Goal: Transaction & Acquisition: Purchase product/service

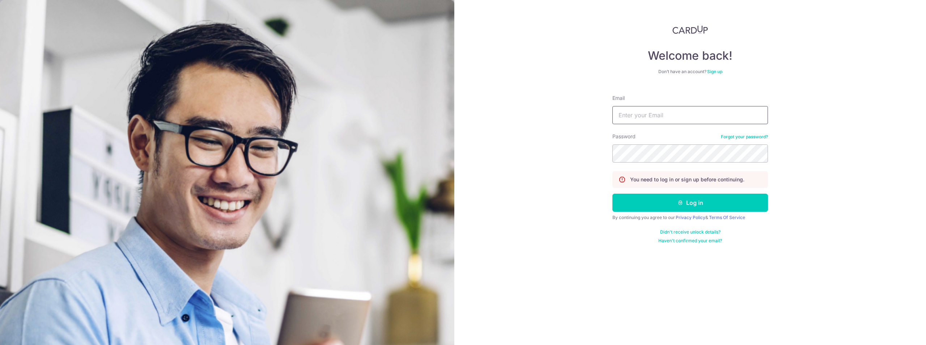
click at [686, 114] on input "Email" at bounding box center [691, 115] width 156 height 18
type input "cozyazure@gmail.com"
click at [613, 194] on button "Log in" at bounding box center [691, 203] width 156 height 18
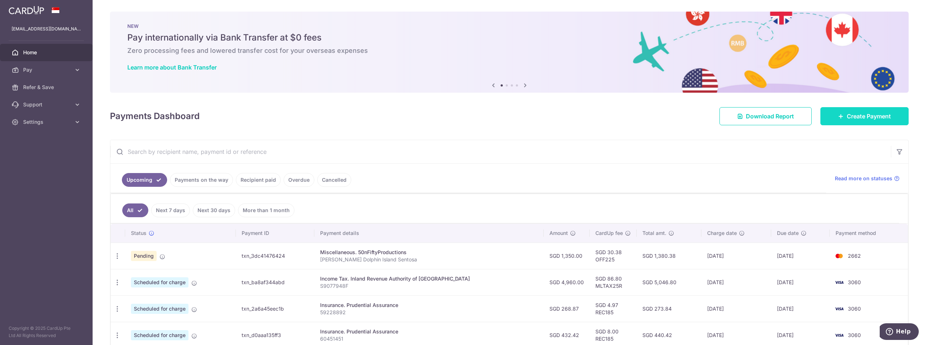
click at [849, 117] on span "Create Payment" at bounding box center [869, 116] width 44 height 9
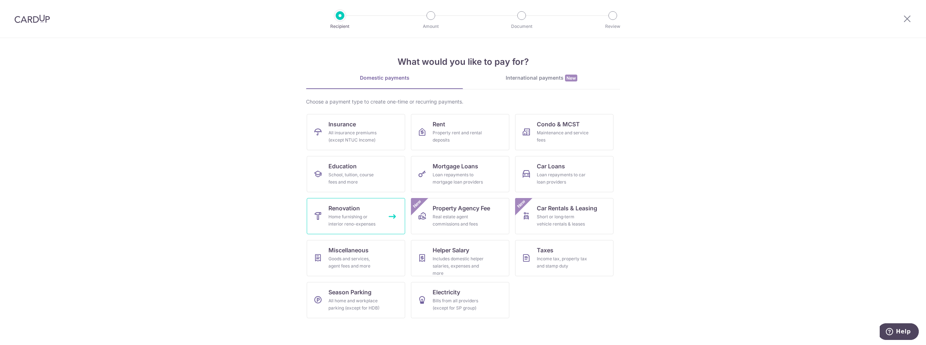
click at [367, 219] on div "Home furnishing or interior reno-expenses" at bounding box center [355, 220] width 52 height 14
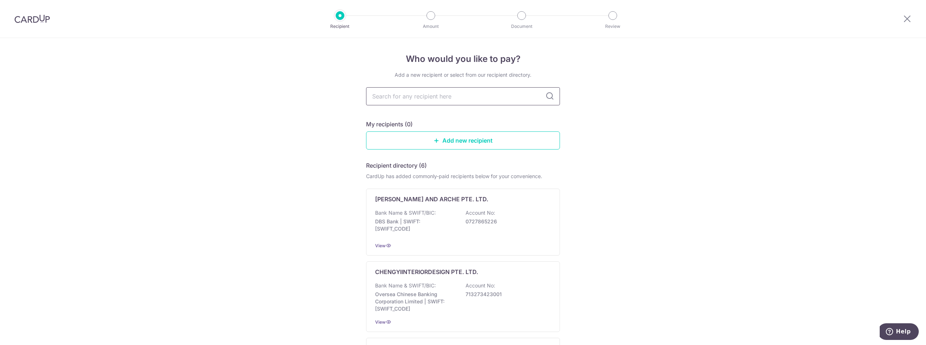
click at [443, 94] on input "text" at bounding box center [463, 96] width 194 height 18
paste input "202201572R"
type input "202201572R"
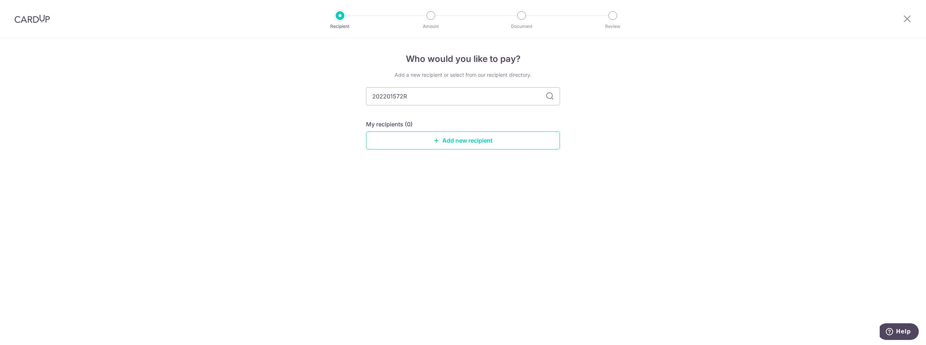
click at [549, 96] on icon at bounding box center [550, 96] width 9 height 9
click at [500, 141] on link "Add new recipient" at bounding box center [463, 140] width 194 height 18
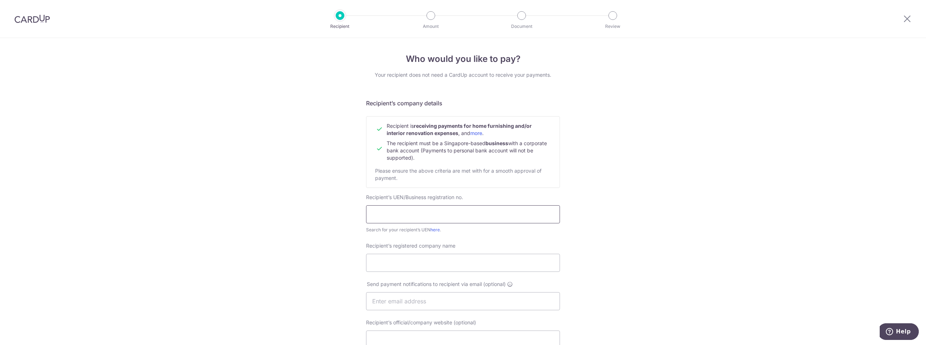
click at [430, 217] on input "text" at bounding box center [463, 214] width 194 height 18
paste input "202201572R"
type input "202201572R"
click at [436, 261] on input "Recipient’s registered company name" at bounding box center [463, 263] width 194 height 18
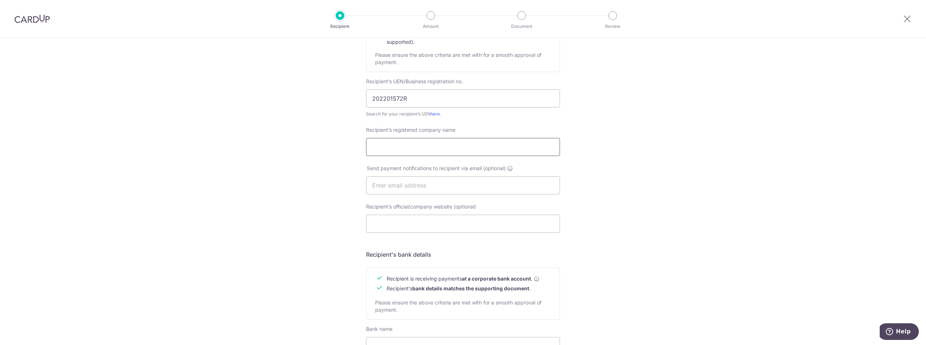
scroll to position [145, 0]
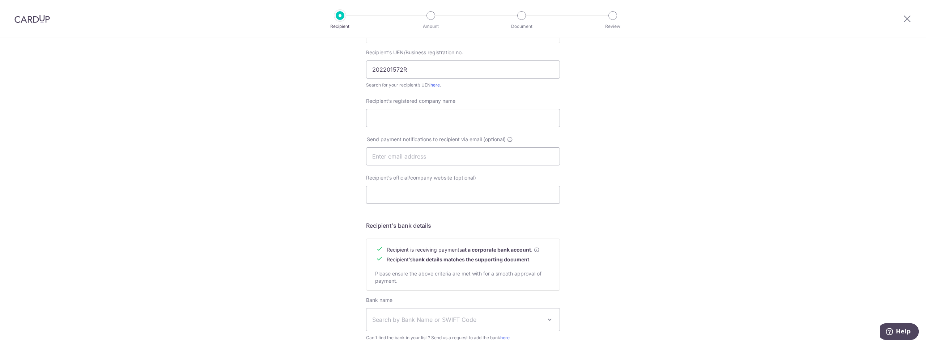
click at [595, 197] on div "Who would you like to pay? Your recipient does not need a CardUp account to rec…" at bounding box center [463, 165] width 926 height 544
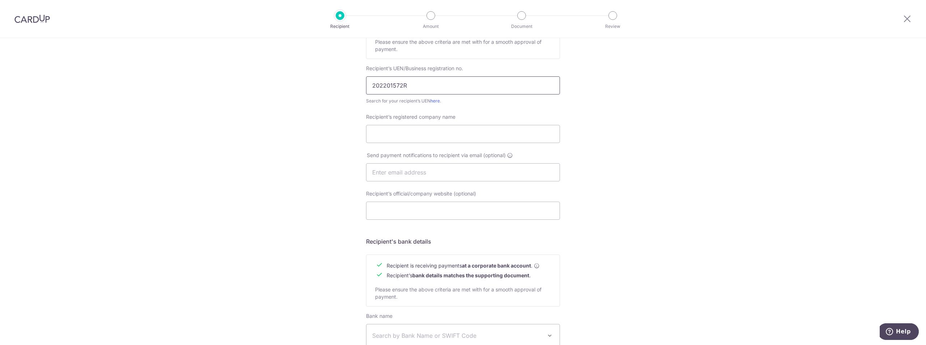
drag, startPoint x: 426, startPoint y: 84, endPoint x: 359, endPoint y: 84, distance: 66.9
click at [359, 84] on div "Who would you like to pay? Your recipient does not need a CardUp account to rec…" at bounding box center [463, 181] width 926 height 544
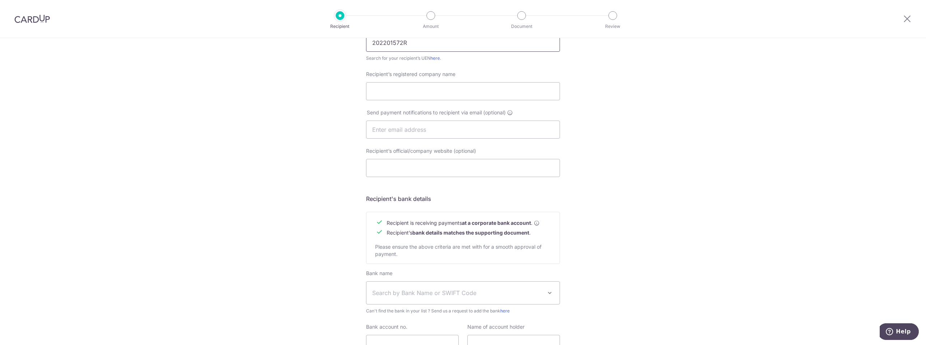
scroll to position [237, 0]
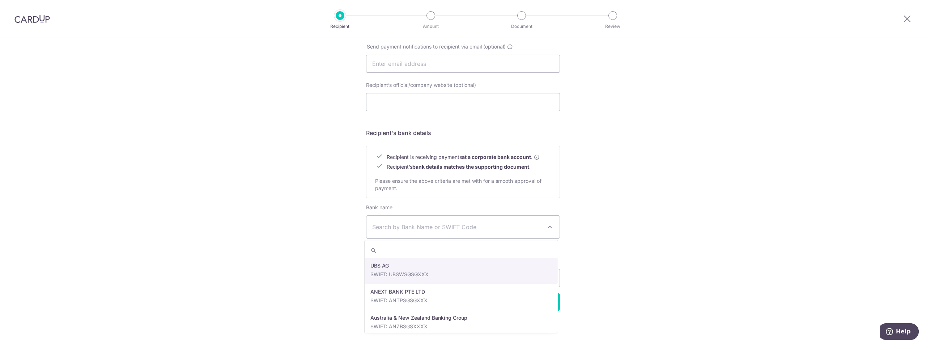
click at [423, 225] on span "Search by Bank Name or SWIFT Code" at bounding box center [457, 227] width 170 height 9
type input "dbs"
select select "6"
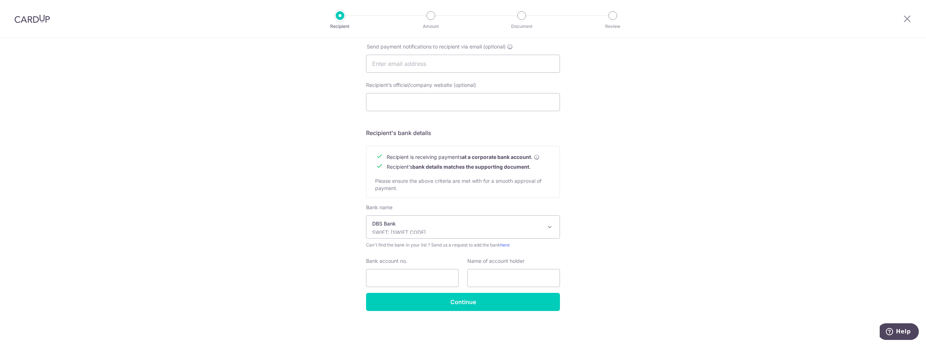
click at [486, 288] on div "Bank name Select Bank UBS AG ANEXT BANK PTE LTD Australia & New Zealand Banking…" at bounding box center [463, 248] width 194 height 89
click at [486, 275] on input "text" at bounding box center [514, 278] width 93 height 18
paste input "0725465494"
type input "0725465494"
paste input "DesignbyHOC Pte Ltd"
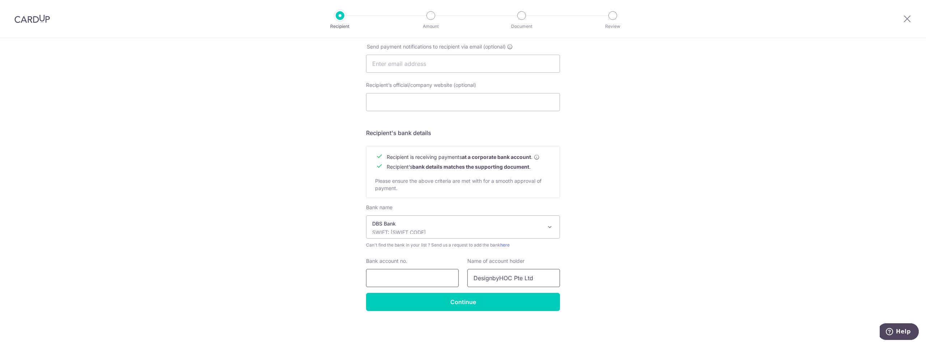
type input "DesignbyHOC Pte Ltd"
click at [451, 272] on input "Bank account no." at bounding box center [412, 278] width 93 height 18
click at [415, 278] on input "Bank account no." at bounding box center [412, 278] width 93 height 18
paste input "0725465494"
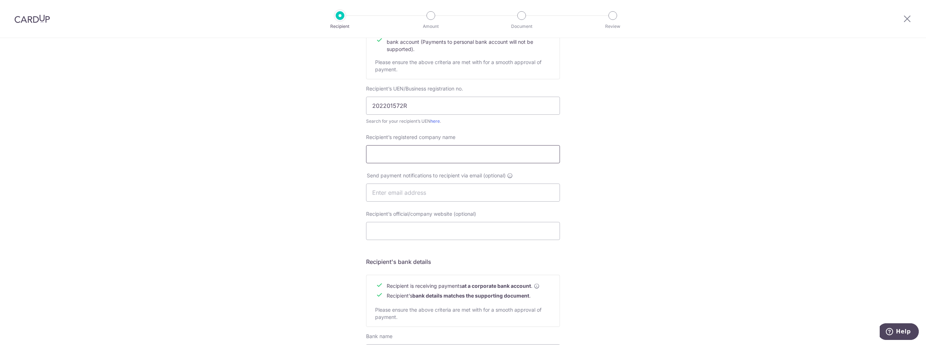
scroll to position [93, 0]
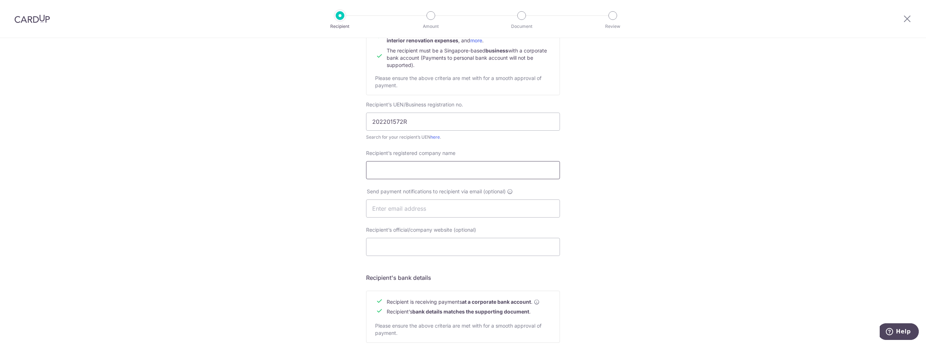
type input "0725465494"
click at [432, 171] on input "Recipient’s registered company name" at bounding box center [463, 170] width 194 height 18
paste input "Houseofchais Pte Ltd"
type input "Houseofchais Pte Ltd"
click at [448, 208] on input "text" at bounding box center [463, 208] width 194 height 18
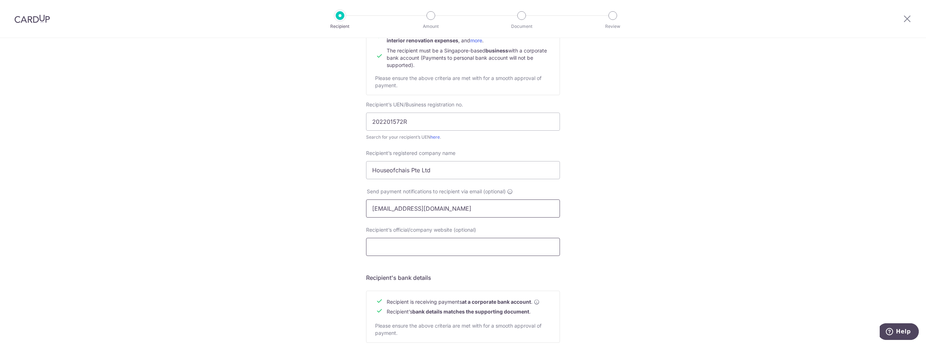
type input "hello@houseofchais.com"
click at [501, 255] on input "Recipient’s official/company website (optional)" at bounding box center [463, 247] width 194 height 18
click at [510, 252] on input "Recipient’s official/company website (optional)" at bounding box center [463, 247] width 194 height 18
paste input "https://www.houseofchais.com/"
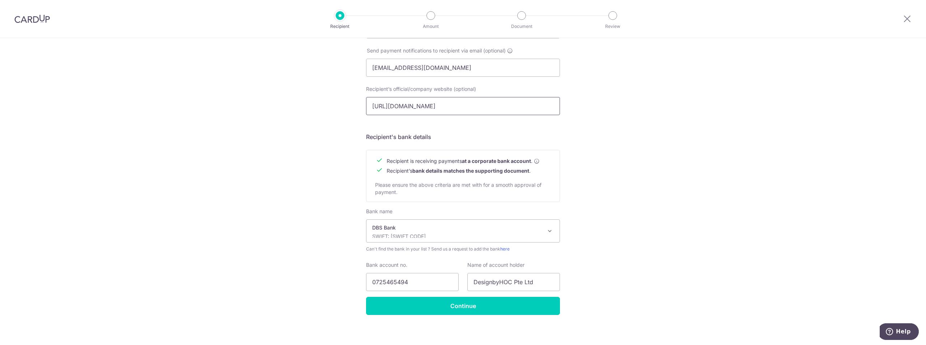
scroll to position [237, 0]
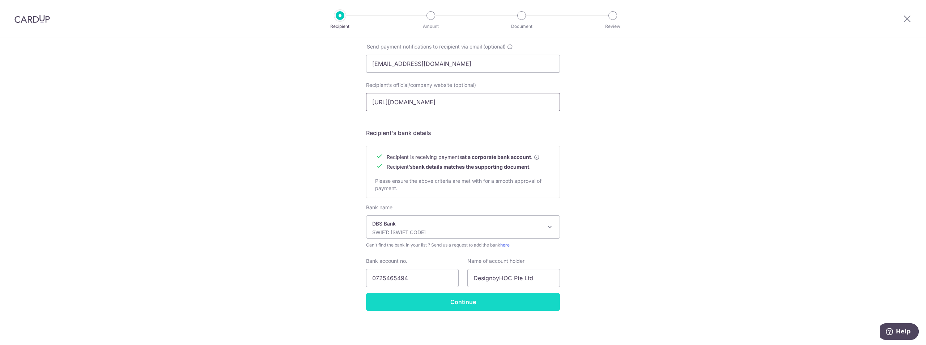
type input "https://www.houseofchais.com"
click at [460, 301] on input "Continue" at bounding box center [463, 302] width 194 height 18
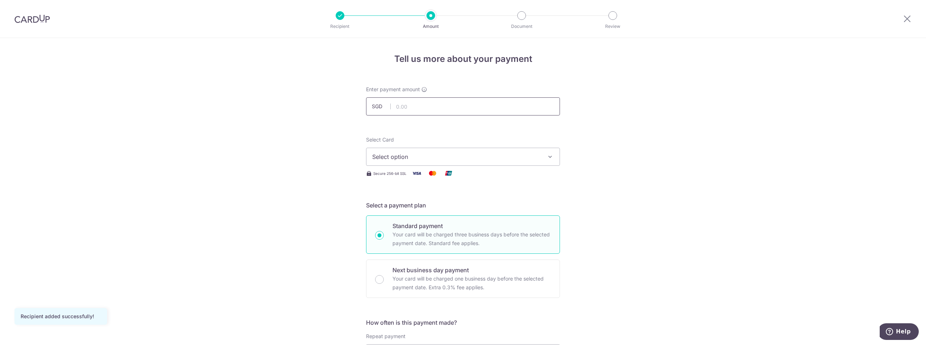
click at [422, 103] on input "text" at bounding box center [463, 106] width 194 height 18
type input "6,300.00"
drag, startPoint x: 234, startPoint y: 110, endPoint x: 238, endPoint y: 110, distance: 3.6
click at [414, 158] on span "Select option" at bounding box center [456, 156] width 169 height 9
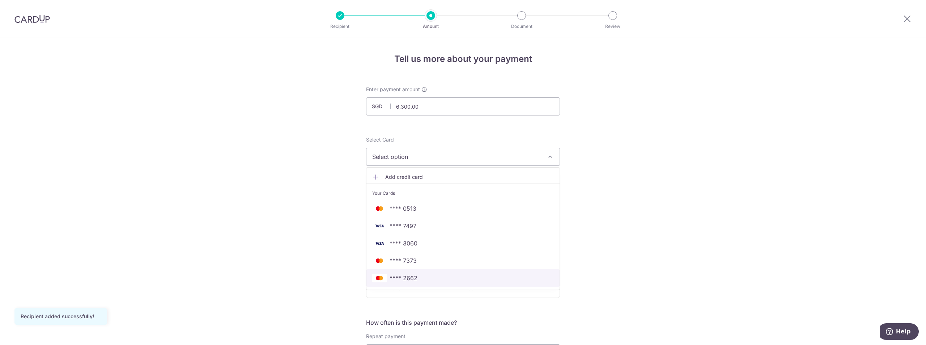
click at [431, 279] on span "**** 2662" at bounding box center [463, 278] width 182 height 9
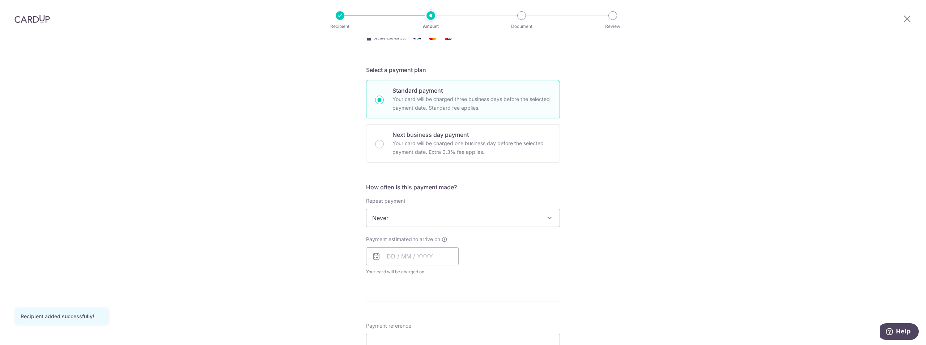
scroll to position [145, 0]
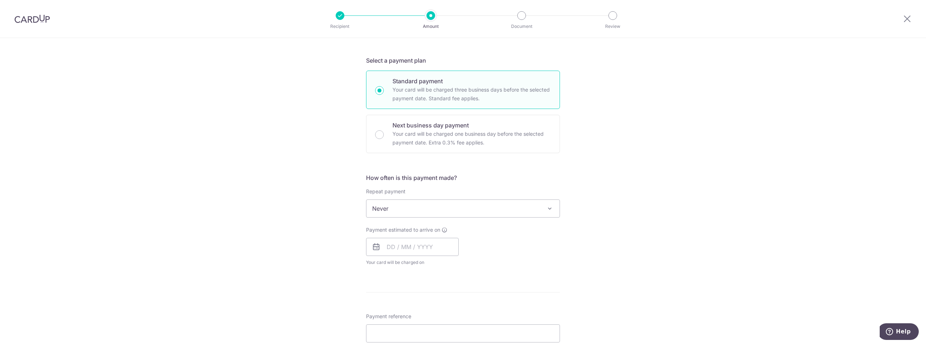
click at [414, 208] on span "Never" at bounding box center [463, 208] width 193 height 17
click at [304, 215] on div "Tell us more about your payment Enter payment amount SGD 6,300.00 6300.00 Recip…" at bounding box center [463, 244] width 926 height 703
click at [389, 245] on input "text" at bounding box center [412, 247] width 93 height 18
click at [284, 157] on div "Tell us more about your payment Enter payment amount SGD 6,300.00 6300.00 Recip…" at bounding box center [463, 244] width 926 height 703
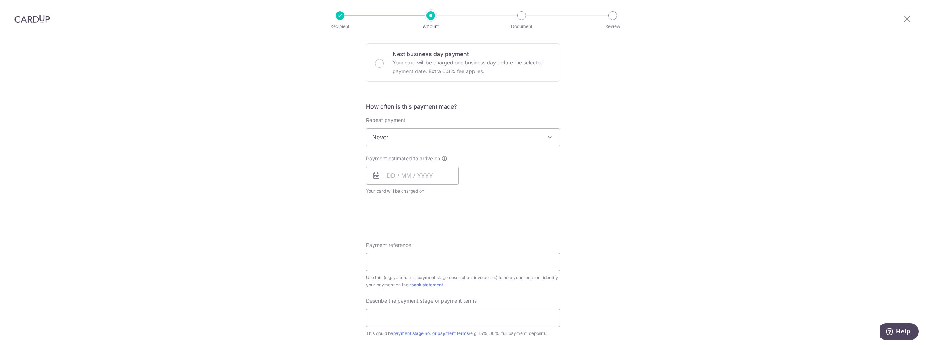
scroll to position [217, 0]
click at [404, 167] on input "text" at bounding box center [412, 174] width 93 height 18
click at [424, 256] on link "17" at bounding box center [425, 255] width 12 height 12
type input "[DATE]"
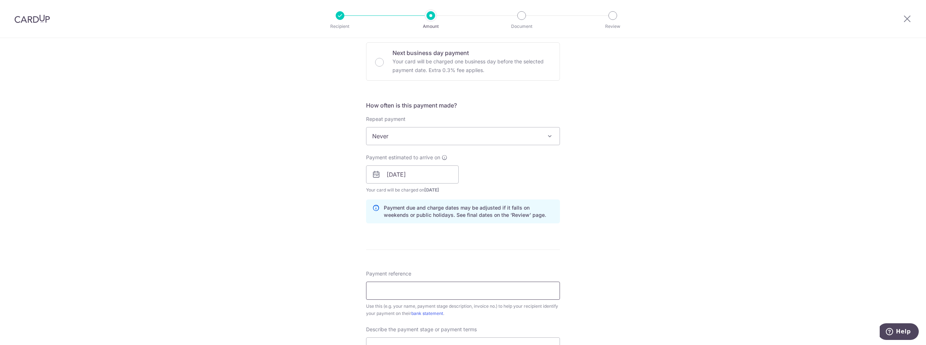
click at [410, 286] on input "Payment reference" at bounding box center [463, 291] width 194 height 18
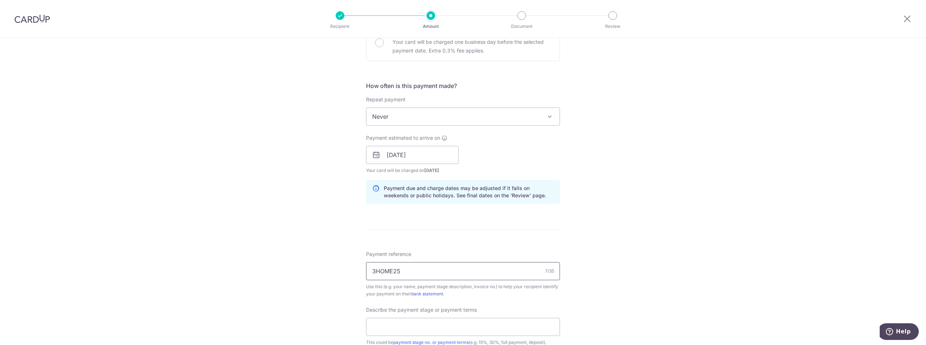
scroll to position [289, 0]
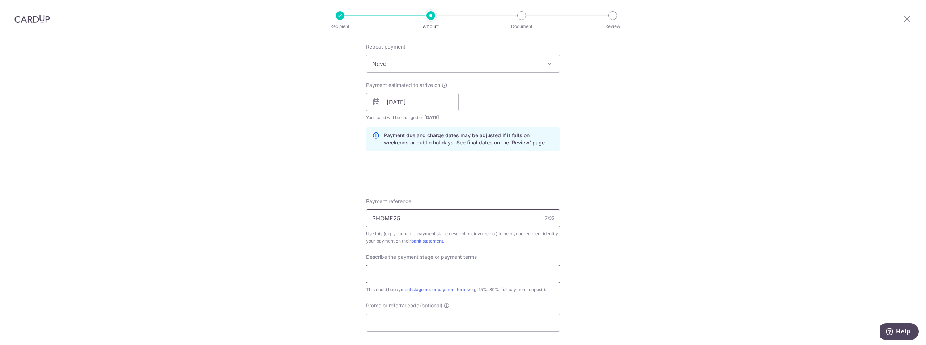
type input "3HOME25"
click at [416, 269] on input "text" at bounding box center [463, 274] width 194 height 18
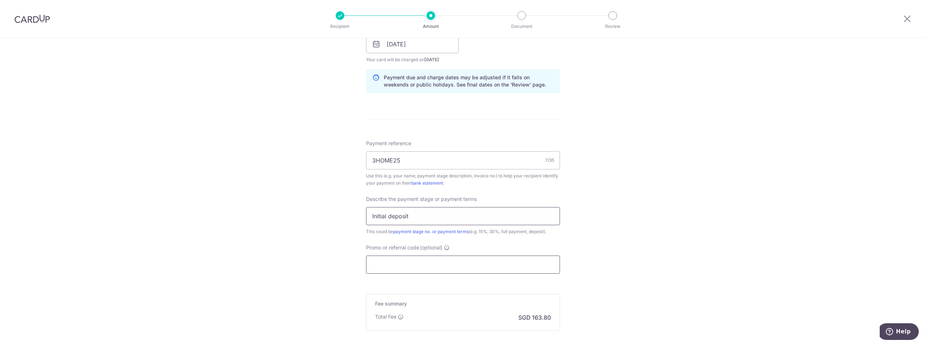
scroll to position [362, 0]
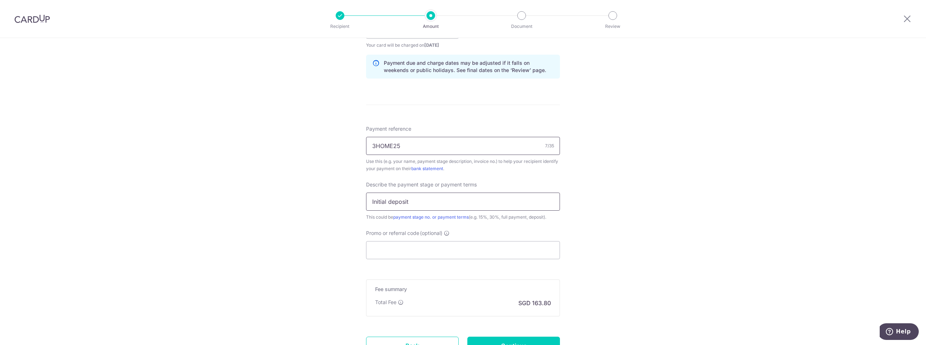
type input "Initial deposit"
drag, startPoint x: 411, startPoint y: 142, endPoint x: 360, endPoint y: 137, distance: 50.9
click at [360, 137] on div "Tell us more about your payment Enter payment amount SGD 6,300.00 6300.00 Recip…" at bounding box center [463, 42] width 926 height 733
click at [404, 250] on input "Promo or referral code (optional)" at bounding box center [463, 250] width 194 height 18
paste input "3HOME25"
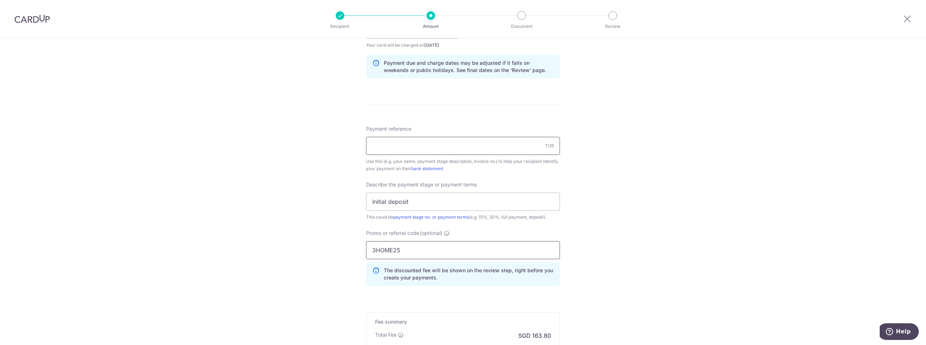
type input "3HOME25"
click at [402, 140] on input "Payment reference" at bounding box center [463, 146] width 194 height 18
paste input "21543"
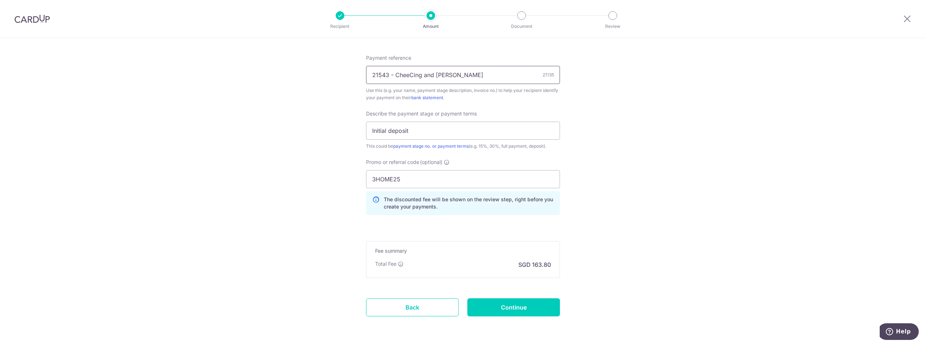
scroll to position [458, 0]
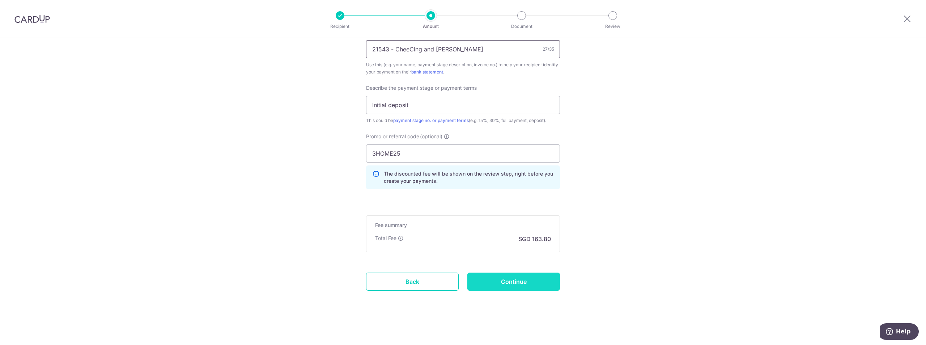
type input "21543 - CheeCing and Joshua"
click at [494, 281] on input "Continue" at bounding box center [514, 281] width 93 height 18
type input "Create Schedule"
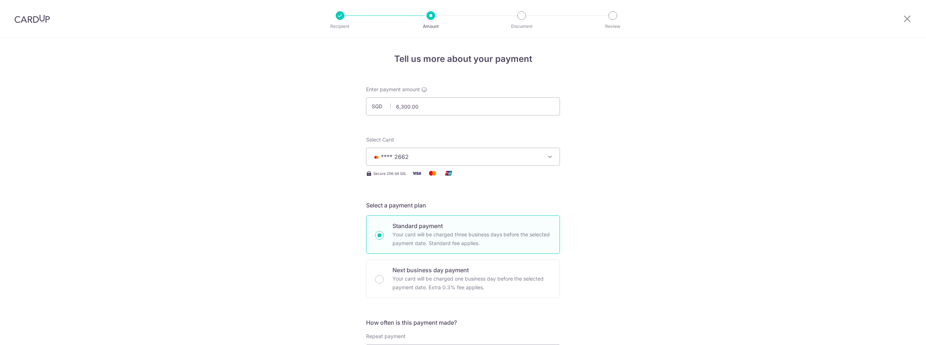
scroll to position [469, 0]
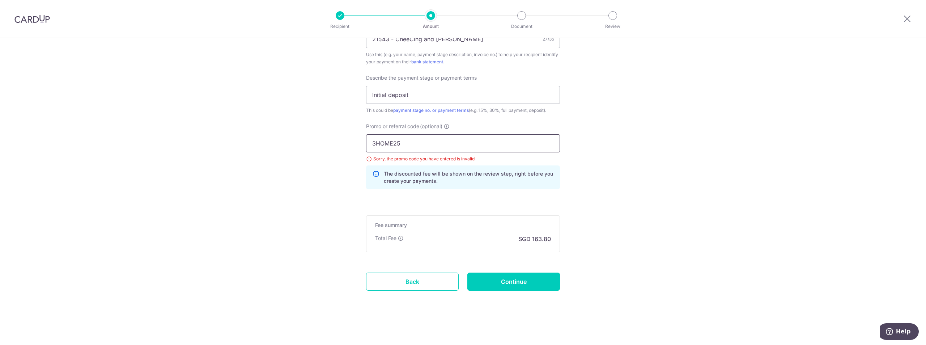
click at [400, 140] on input "3HOME25" at bounding box center [463, 143] width 194 height 18
type input "3HOME25R"
click at [508, 274] on input "Continue" at bounding box center [514, 281] width 93 height 18
type input "Update Schedule"
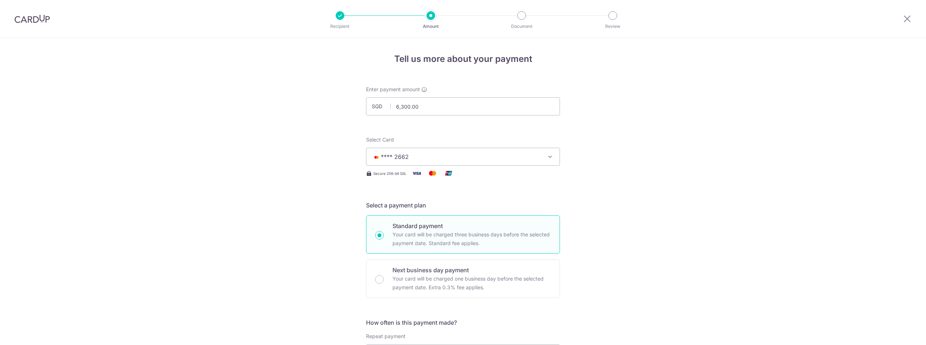
scroll to position [469, 0]
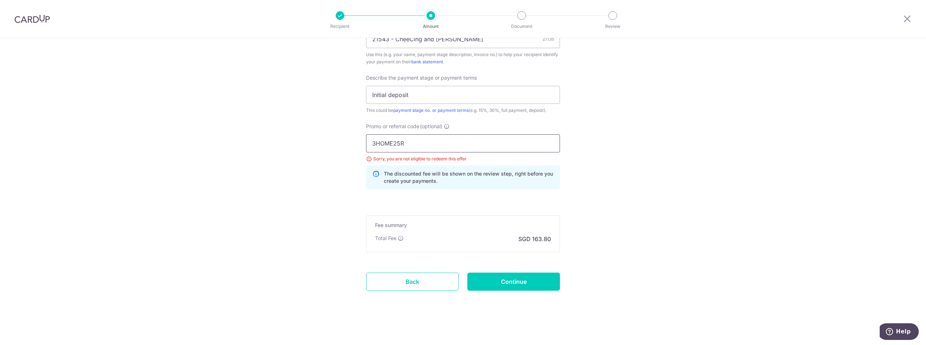
drag, startPoint x: 414, startPoint y: 142, endPoint x: 338, endPoint y: 125, distance: 77.9
type input "o"
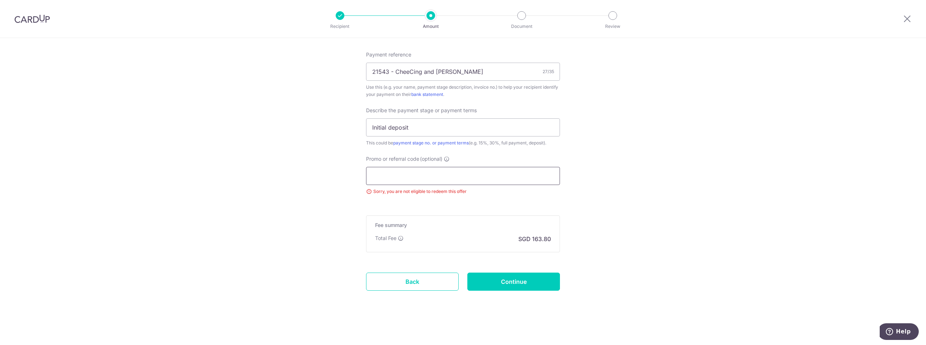
scroll to position [436, 0]
paste input "RENO25ONE"
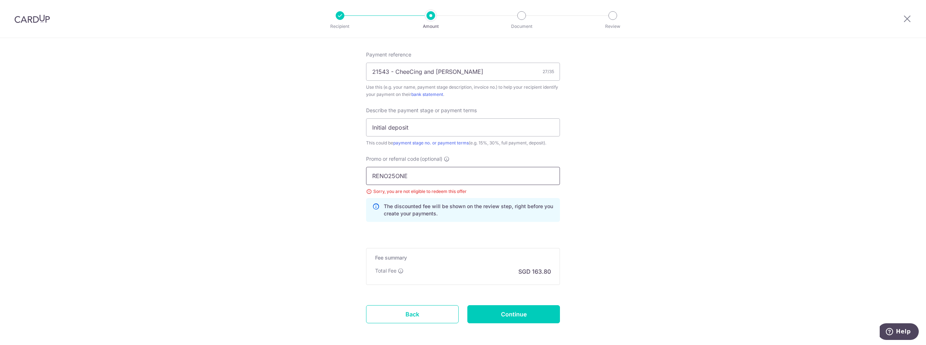
scroll to position [469, 0]
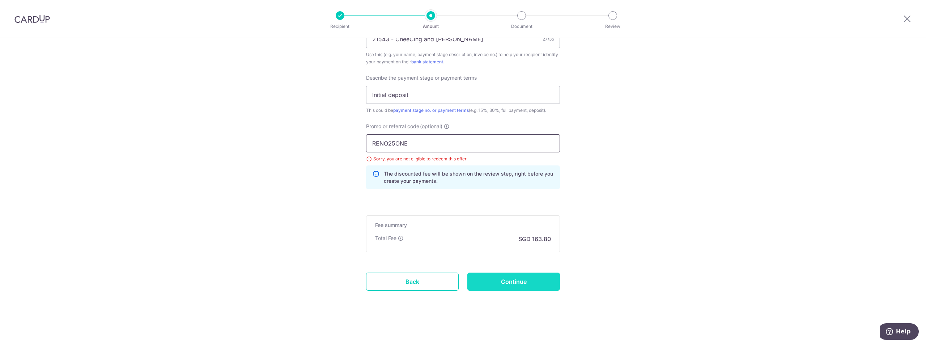
type input "RENO25ONE"
click at [520, 285] on input "Continue" at bounding box center [514, 281] width 93 height 18
type input "Update Schedule"
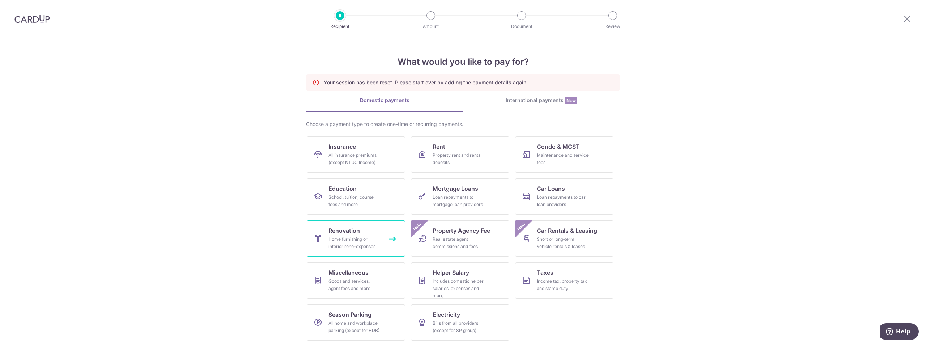
click at [368, 229] on link "Renovation Home furnishing or interior reno-expenses" at bounding box center [356, 238] width 98 height 36
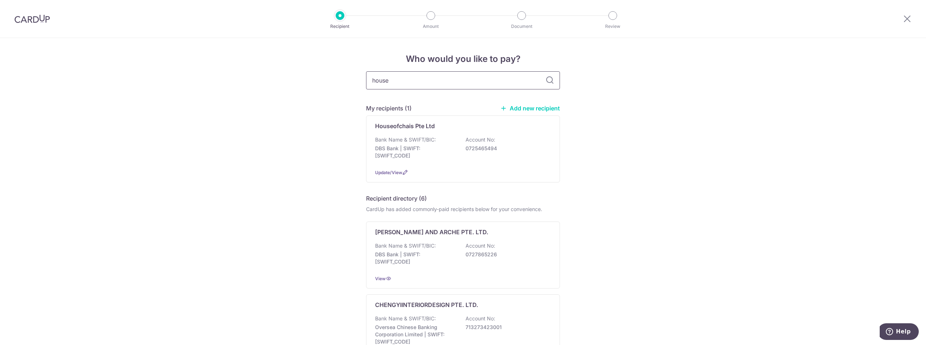
type input "house"
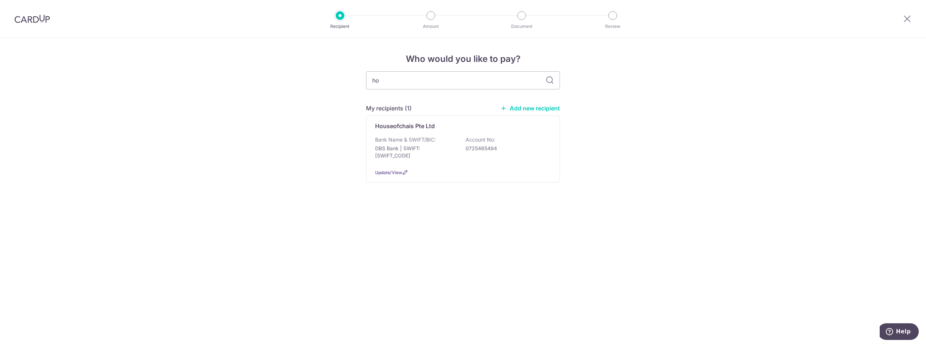
type input "h"
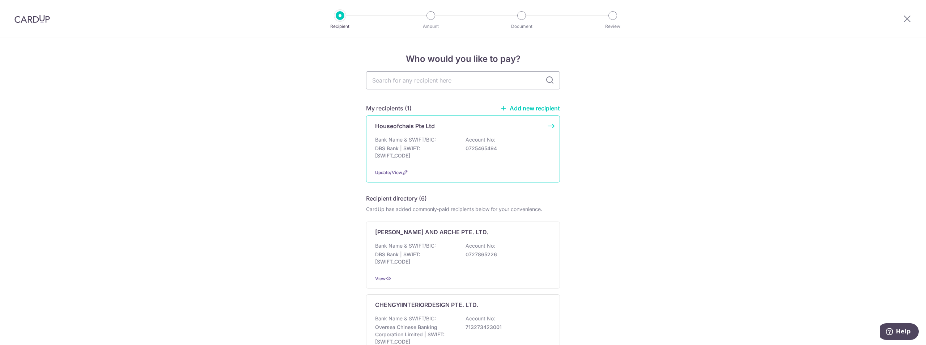
click at [510, 155] on div "Bank Name & SWIFT/BIC: DBS Bank | SWIFT: [SWIFT_CODE] Account No: 0725465494" at bounding box center [463, 149] width 176 height 27
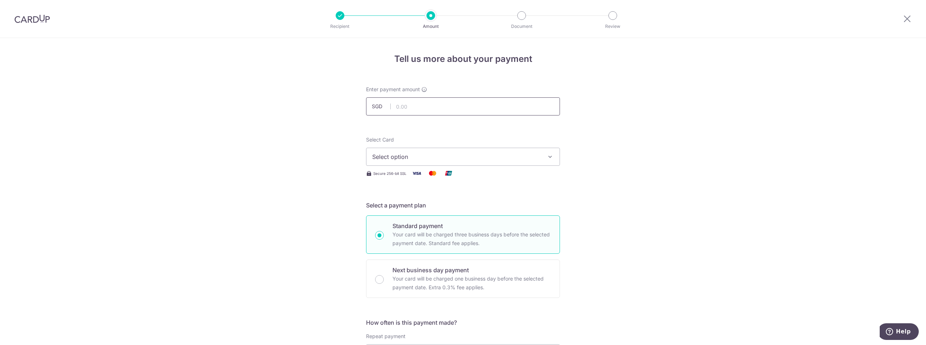
click at [429, 107] on input "text" at bounding box center [463, 106] width 194 height 18
type input "6,300.00"
click at [448, 157] on span "Select option" at bounding box center [456, 156] width 169 height 9
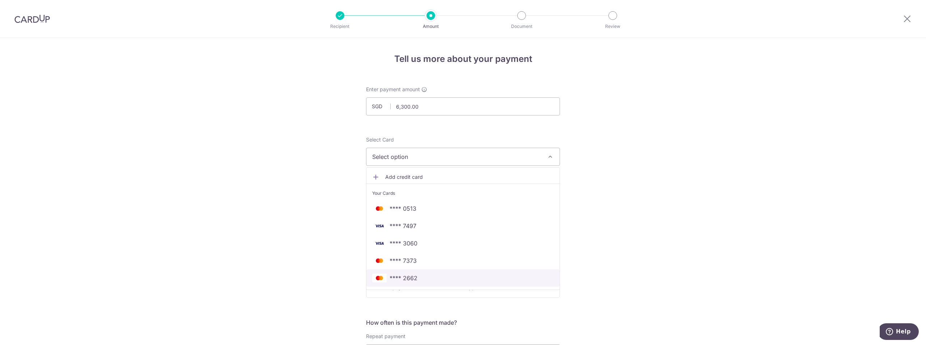
click at [442, 281] on span "**** 2662" at bounding box center [463, 278] width 182 height 9
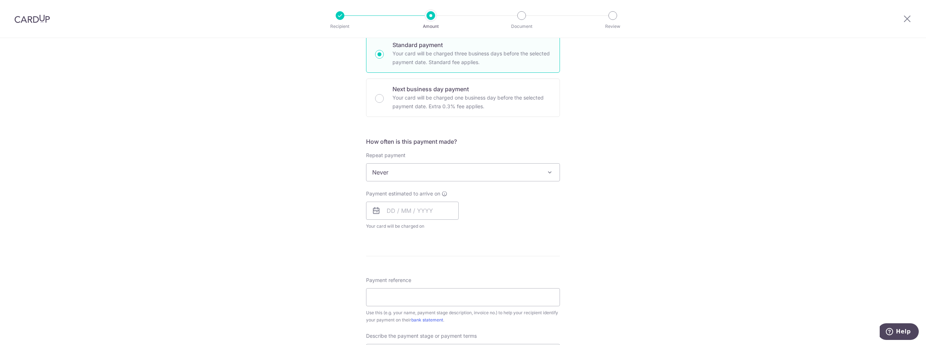
scroll to position [217, 0]
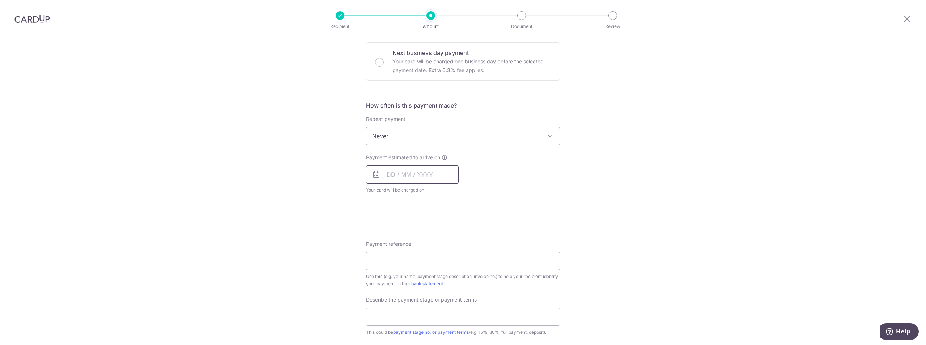
click at [409, 167] on input "text" at bounding box center [412, 174] width 93 height 18
click at [423, 246] on table "Sun Mon Tue Wed Thu Fri Sat 1 2 3 4 5 6 7 8 9 10 11 12 13 14 15 16 17 18 19 20 …" at bounding box center [424, 247] width 101 height 87
click at [421, 253] on link "17" at bounding box center [425, 255] width 12 height 12
type input "[DATE]"
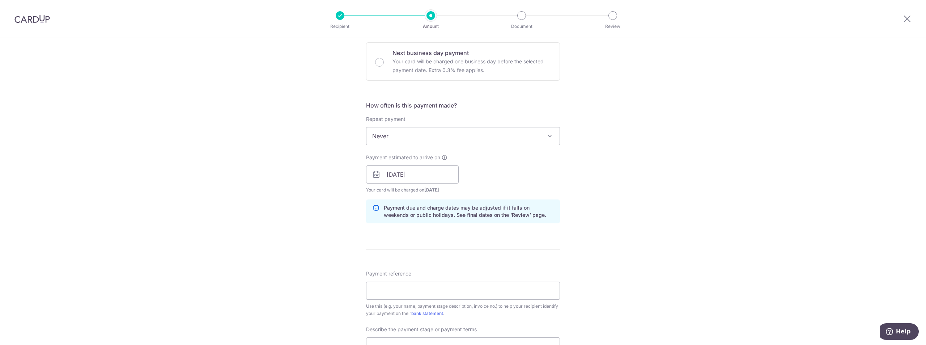
click at [503, 228] on div "How often is this payment made? Repeat payment Never Every week Every month Eve…" at bounding box center [463, 165] width 194 height 128
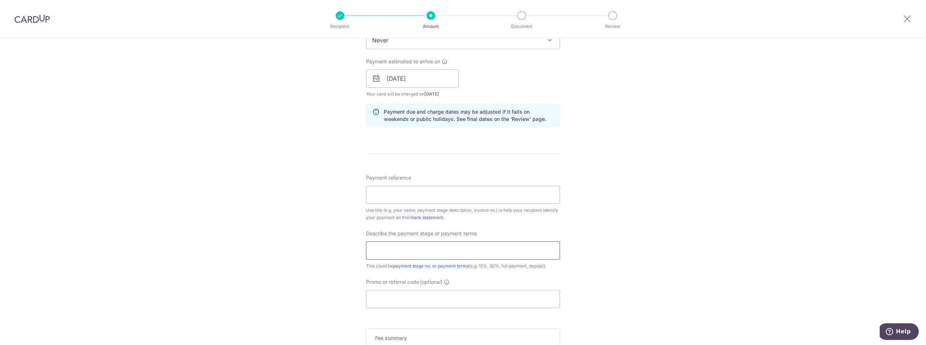
scroll to position [326, 0]
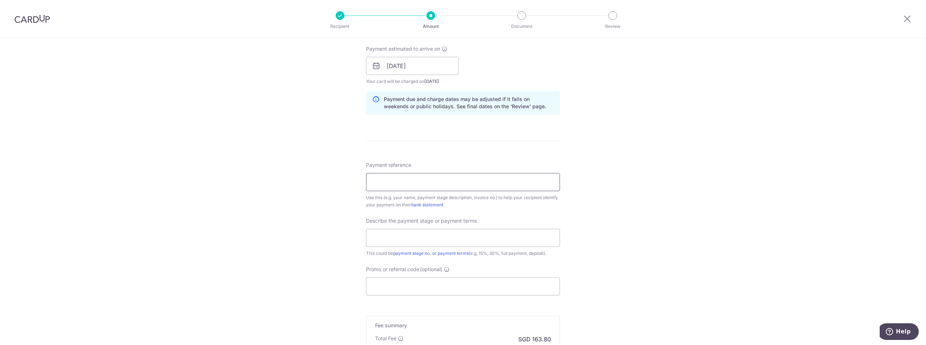
click at [475, 185] on input "Payment reference" at bounding box center [463, 182] width 194 height 18
type input "21543 - CheeCing and [PERSON_NAME]"
click at [596, 227] on div "Tell us more about your payment Enter payment amount SGD 6,300.00 6300.00 Selec…" at bounding box center [463, 78] width 926 height 733
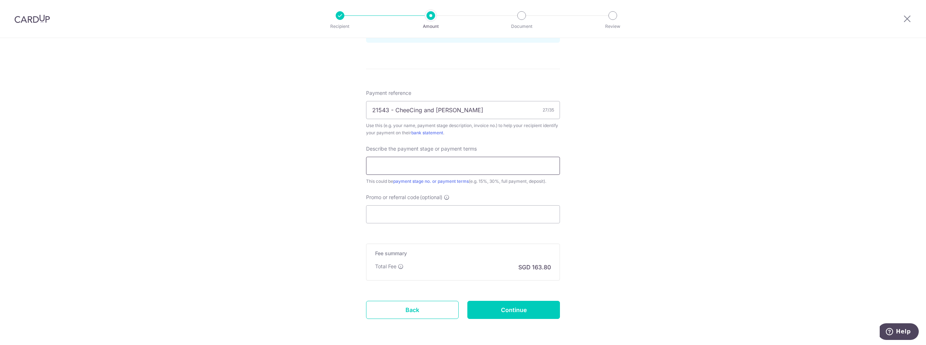
scroll to position [398, 0]
click at [434, 161] on input "text" at bounding box center [463, 165] width 194 height 18
type input "Initial deposit"
click at [412, 203] on div "Promo or referral code (optional) The discounted fee will be shown on the revie…" at bounding box center [463, 208] width 194 height 30
click at [412, 214] on input "Promo or referral code (optional)" at bounding box center [463, 214] width 194 height 18
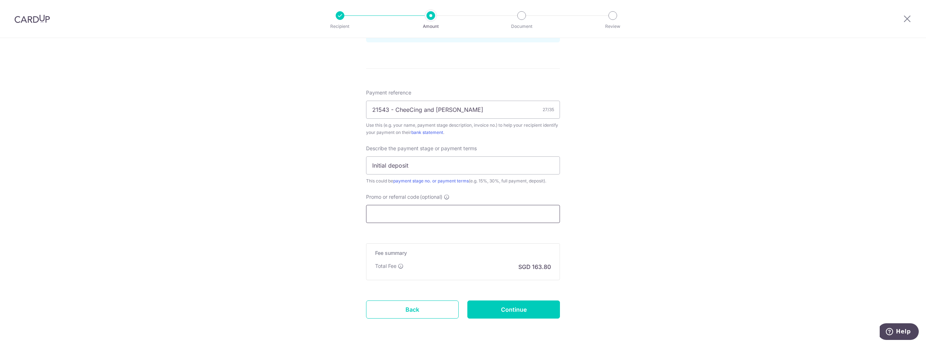
paste input "RENO25ONE"
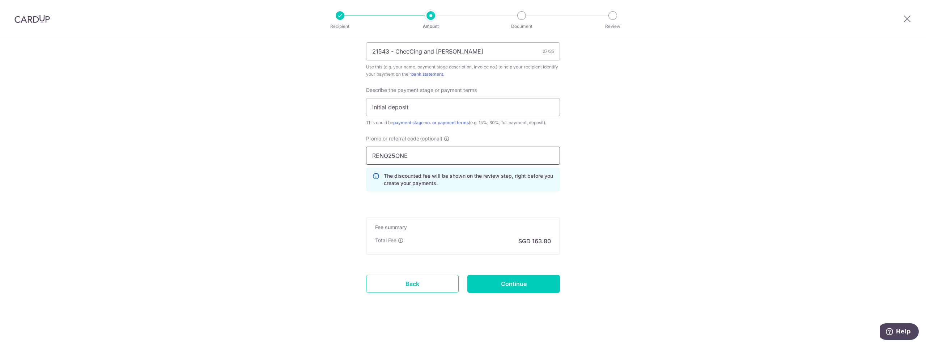
scroll to position [458, 0]
type input "RENO25ONE"
click at [483, 274] on input "Continue" at bounding box center [514, 281] width 93 height 18
type input "Create Schedule"
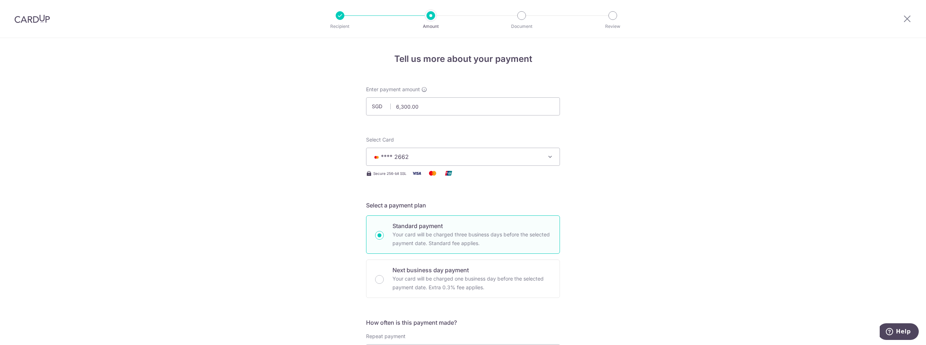
click at [473, 151] on button "**** 2662" at bounding box center [463, 157] width 194 height 18
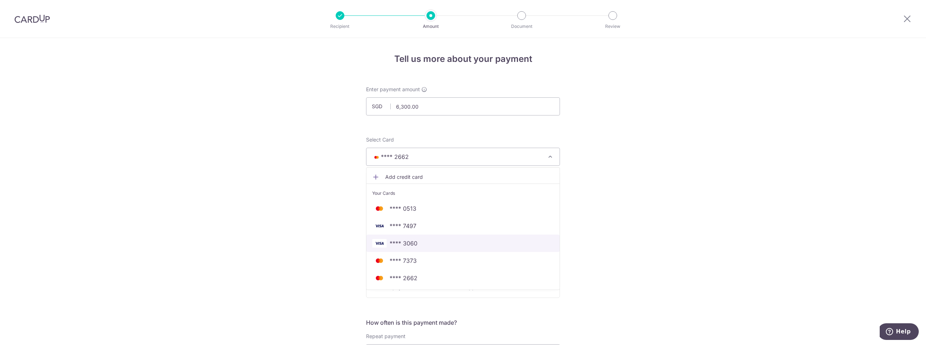
click at [452, 241] on span "**** 3060" at bounding box center [463, 243] width 182 height 9
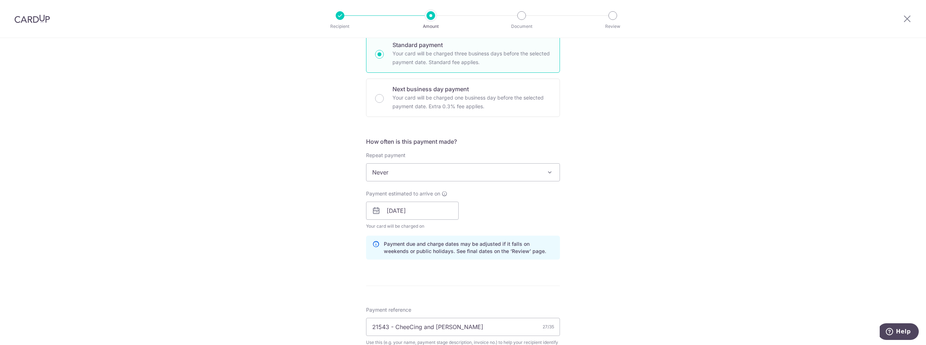
scroll to position [434, 0]
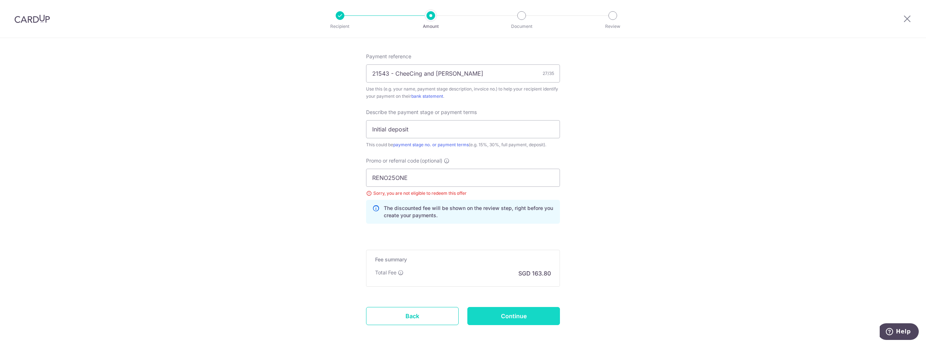
click at [524, 318] on input "Continue" at bounding box center [514, 316] width 93 height 18
type input "Update Schedule"
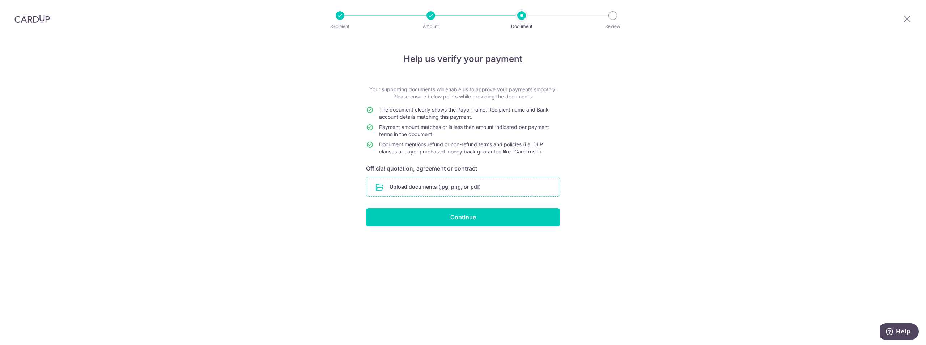
click at [450, 186] on input "file" at bounding box center [463, 186] width 193 height 19
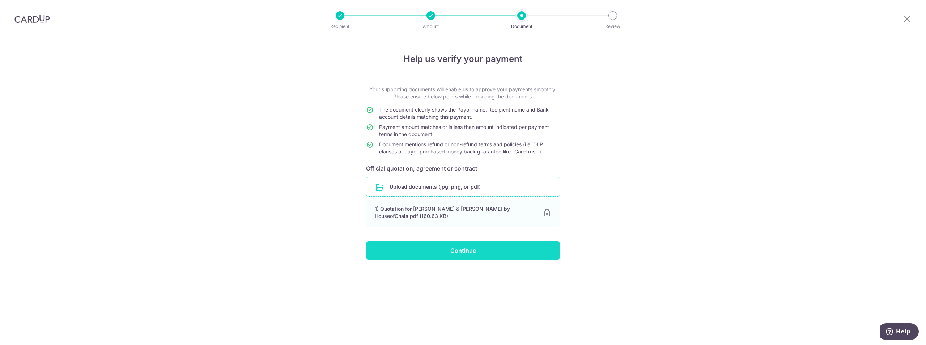
click at [462, 244] on input "Continue" at bounding box center [463, 250] width 194 height 18
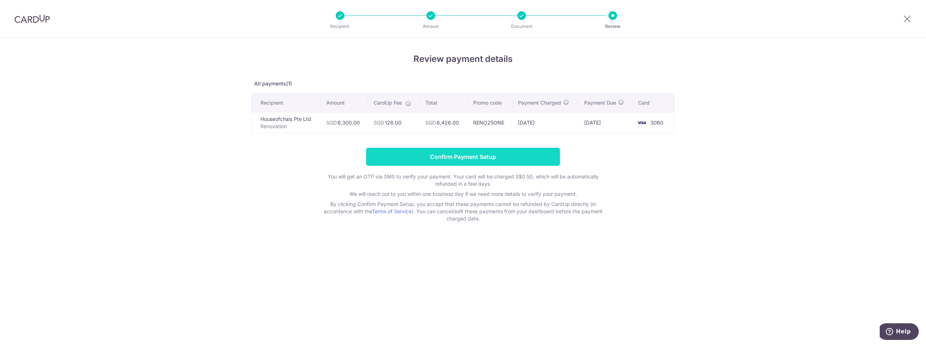
click at [475, 158] on input "Confirm Payment Setup" at bounding box center [463, 157] width 194 height 18
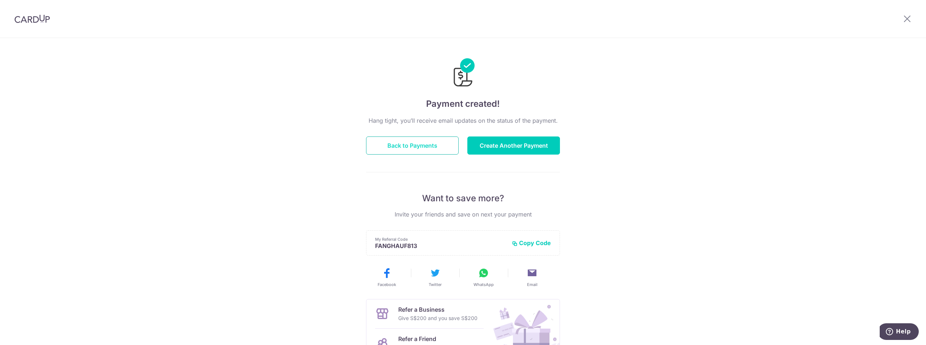
click at [442, 148] on button "Back to Payments" at bounding box center [412, 145] width 93 height 18
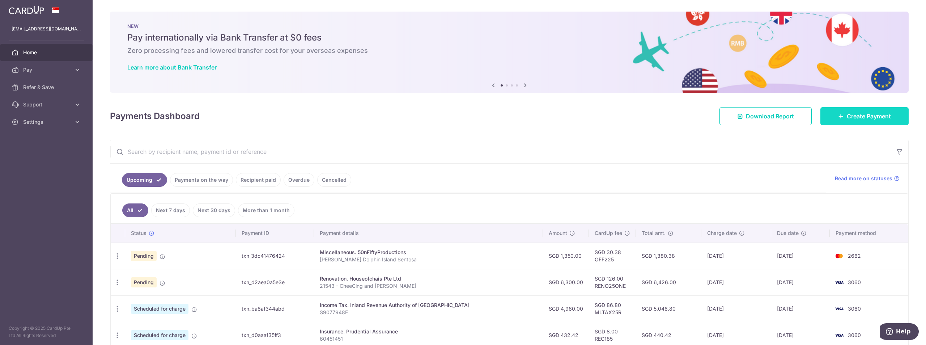
click at [857, 122] on link "Create Payment" at bounding box center [865, 116] width 88 height 18
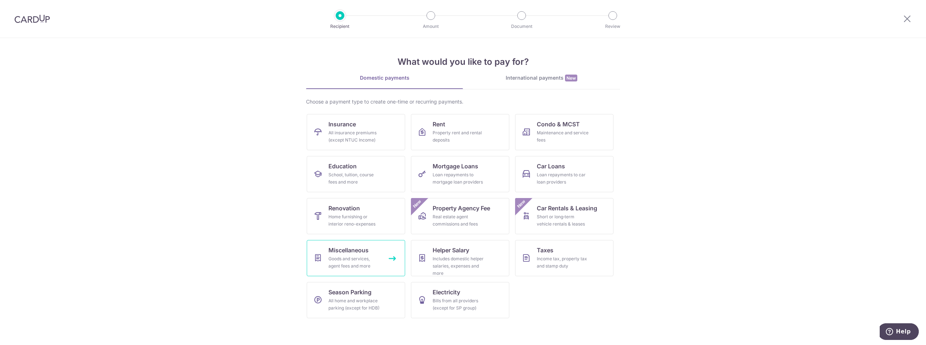
click at [362, 263] on div "Goods and services, agent fees and more" at bounding box center [355, 262] width 52 height 14
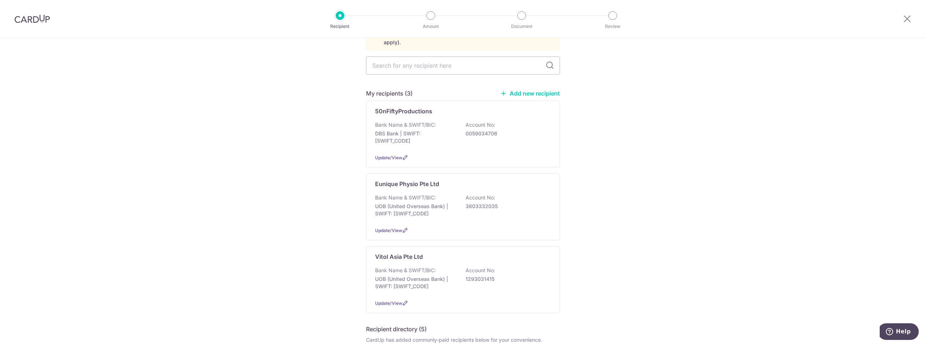
scroll to position [72, 0]
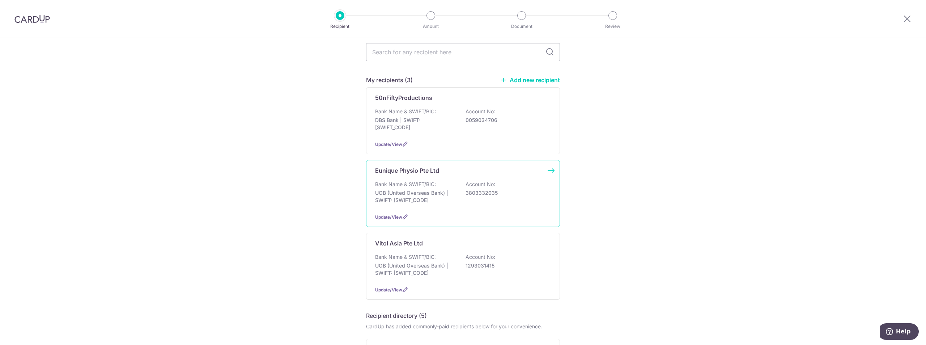
click at [504, 189] on p "3803332035" at bounding box center [506, 192] width 81 height 7
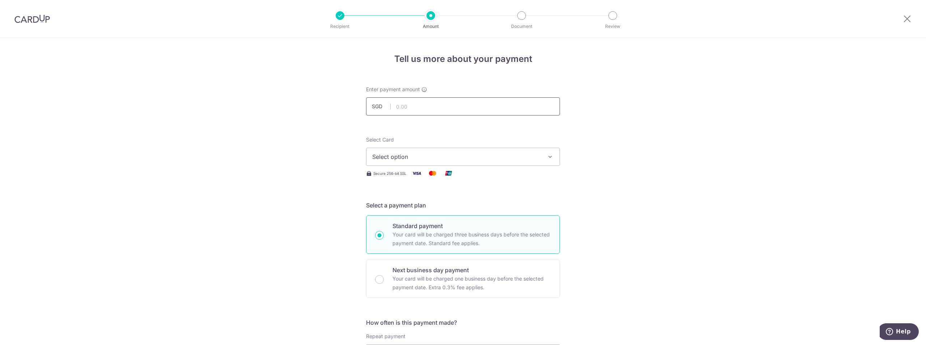
click at [442, 99] on input "text" at bounding box center [463, 106] width 194 height 18
type input "20.00"
click at [544, 155] on button "Select option" at bounding box center [463, 157] width 194 height 18
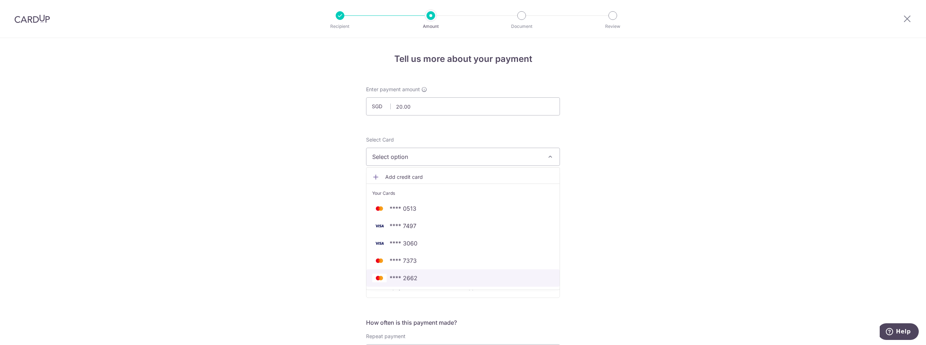
click at [437, 276] on span "**** 2662" at bounding box center [463, 278] width 182 height 9
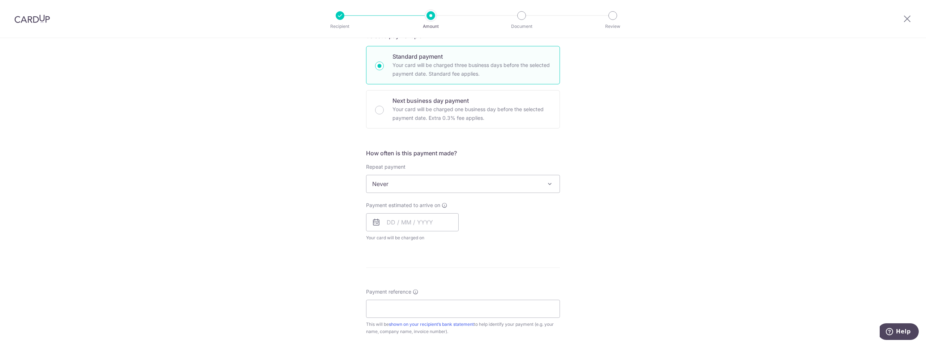
scroll to position [181, 0]
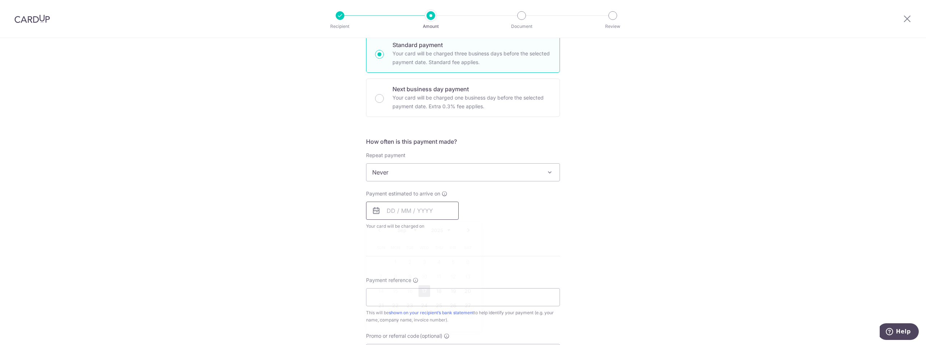
click at [435, 213] on input "text" at bounding box center [412, 211] width 93 height 18
click at [419, 291] on link "17" at bounding box center [425, 291] width 12 height 12
type input "[DATE]"
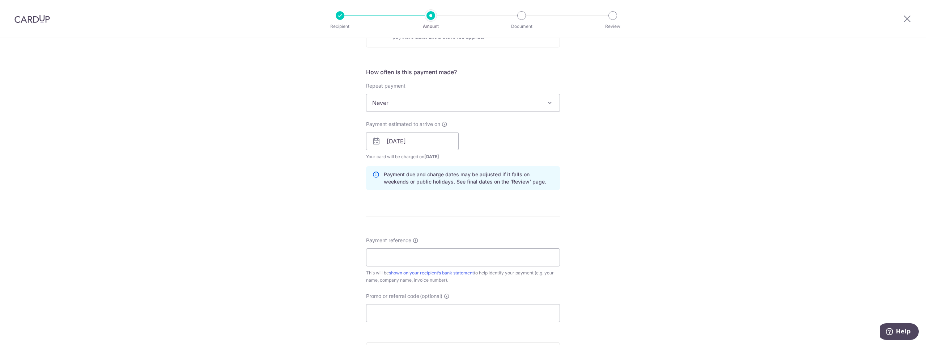
scroll to position [253, 0]
click at [476, 255] on input "Payment reference" at bounding box center [463, 254] width 194 height 18
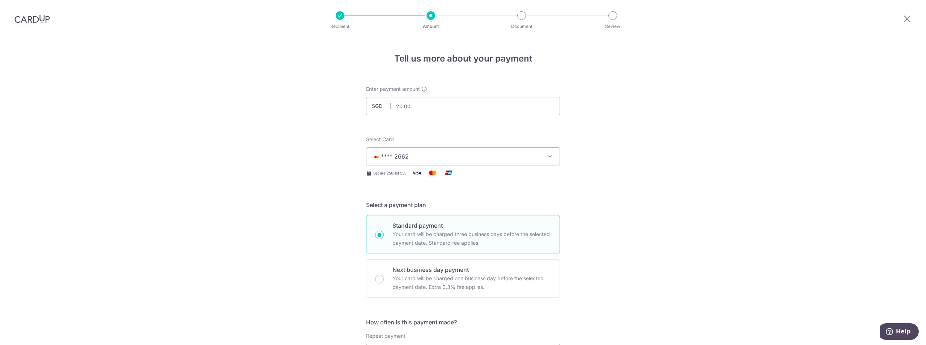
scroll to position [0, 0]
drag, startPoint x: 451, startPoint y: 109, endPoint x: 352, endPoint y: 88, distance: 101.6
type input "160.00"
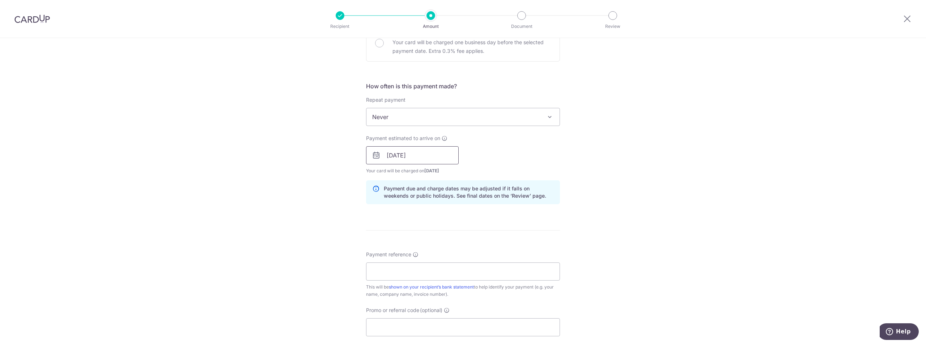
scroll to position [289, 0]
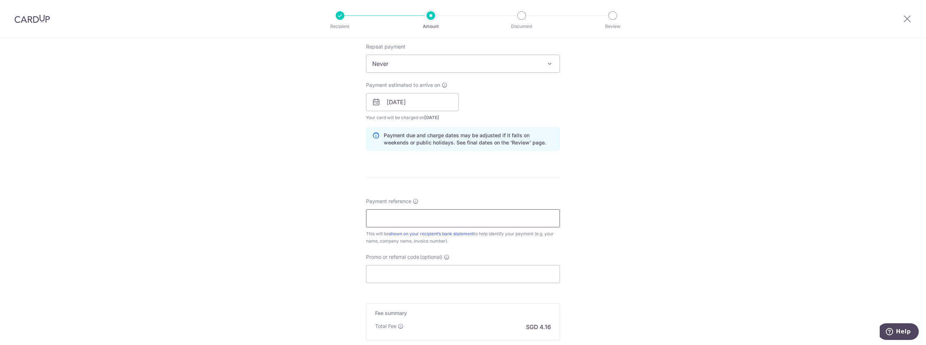
click at [422, 214] on input "Payment reference" at bounding box center [463, 218] width 194 height 18
click at [93, 155] on div "Tell us more about your payment Enter payment amount SGD 160.00 160.00 Select C…" at bounding box center [463, 91] width 926 height 684
click at [416, 220] on input "Payment reference" at bounding box center [463, 218] width 194 height 18
paste input "[PHONE_NUMBER]"
type input "[PHONE_NUMBER]"
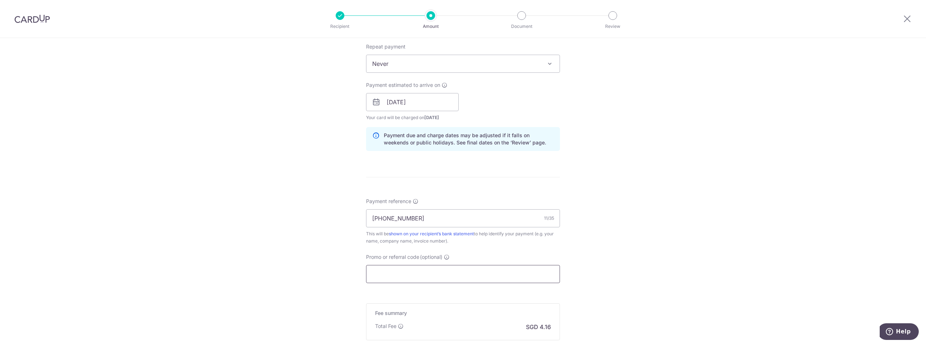
click at [428, 280] on input "Promo or referral code (optional)" at bounding box center [463, 274] width 194 height 18
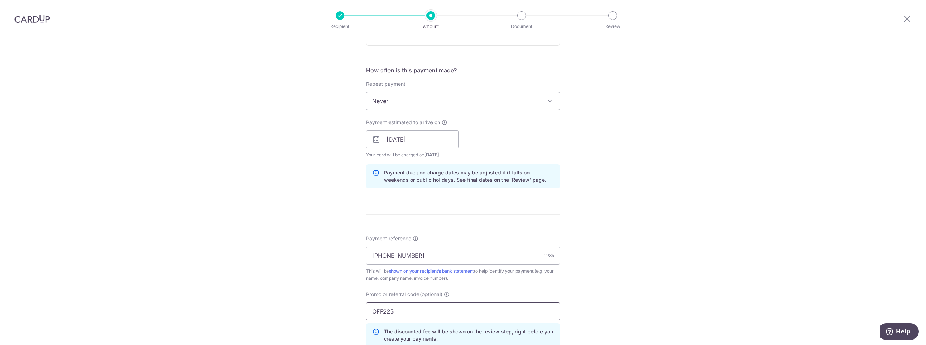
scroll to position [410, 0]
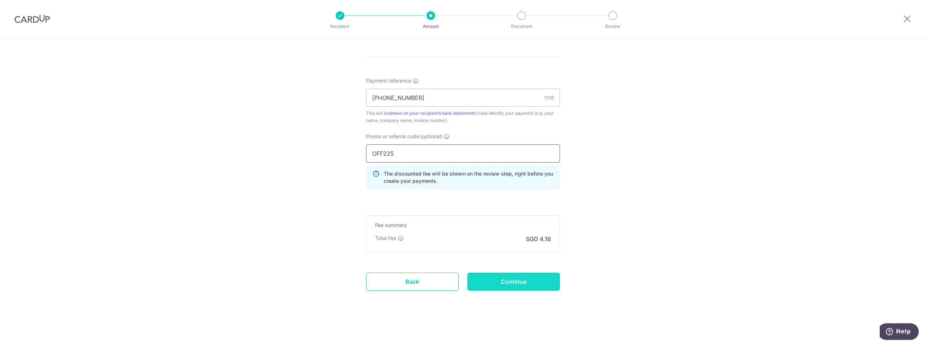
type input "OFF225"
click at [517, 273] on input "Continue" at bounding box center [514, 281] width 93 height 18
type input "Create Schedule"
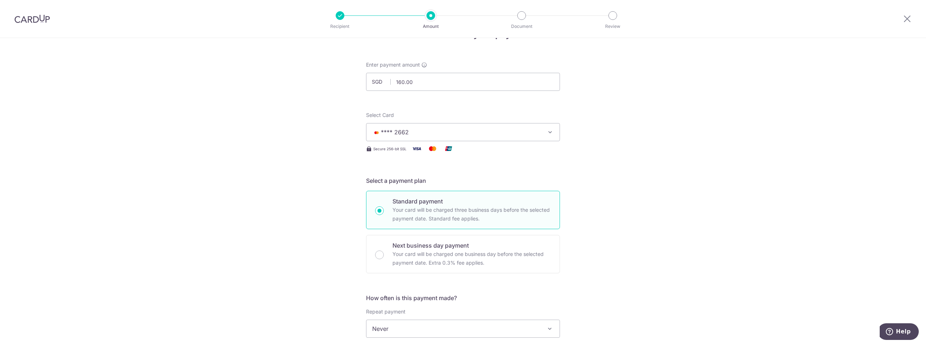
scroll to position [12, 0]
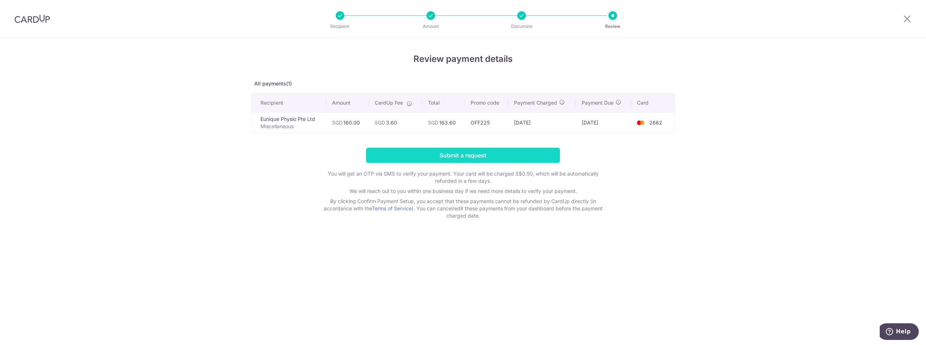
click at [515, 161] on input "Submit a request" at bounding box center [463, 155] width 194 height 15
